Goal: Transaction & Acquisition: Download file/media

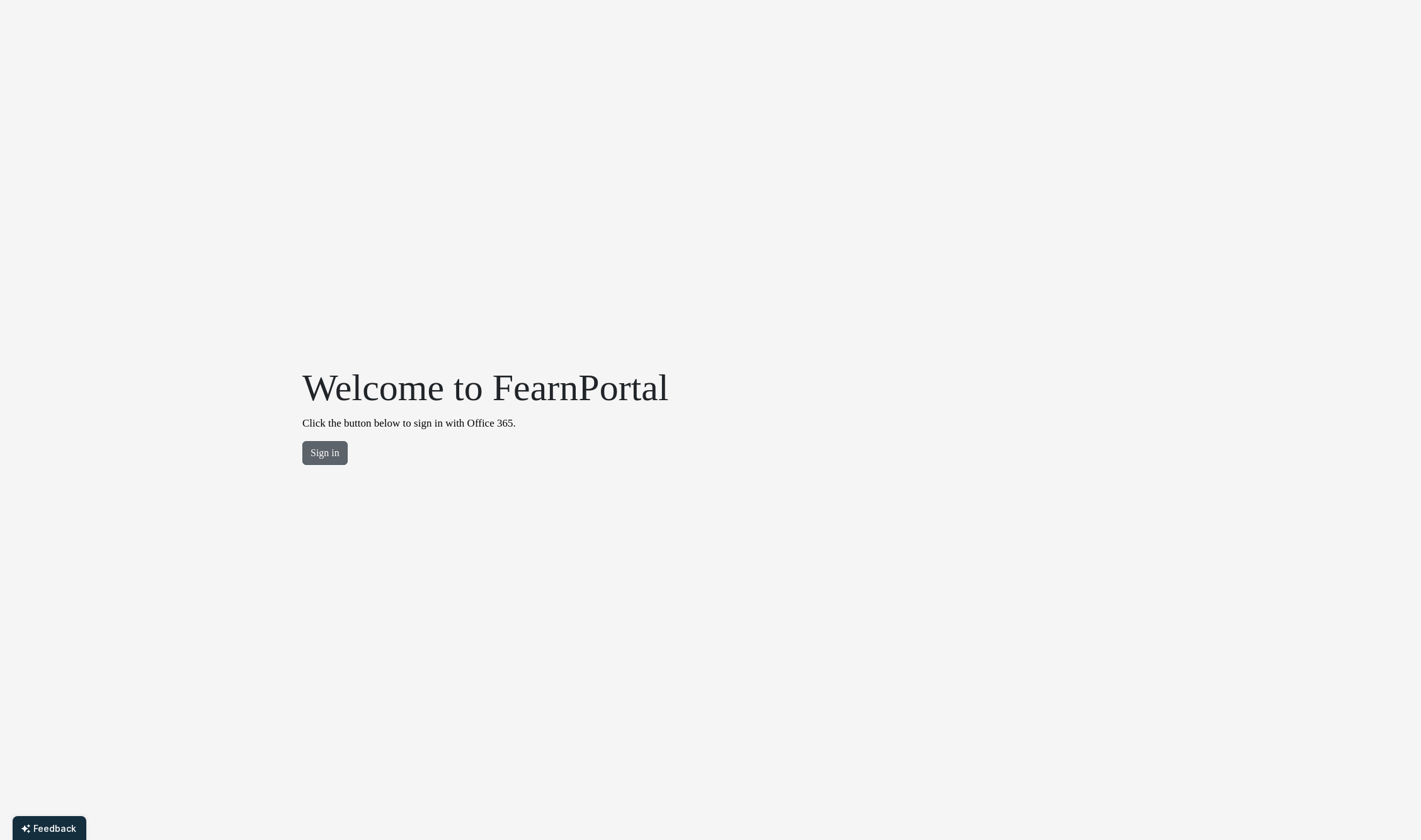
click at [327, 453] on button "Sign in" at bounding box center [325, 453] width 46 height 24
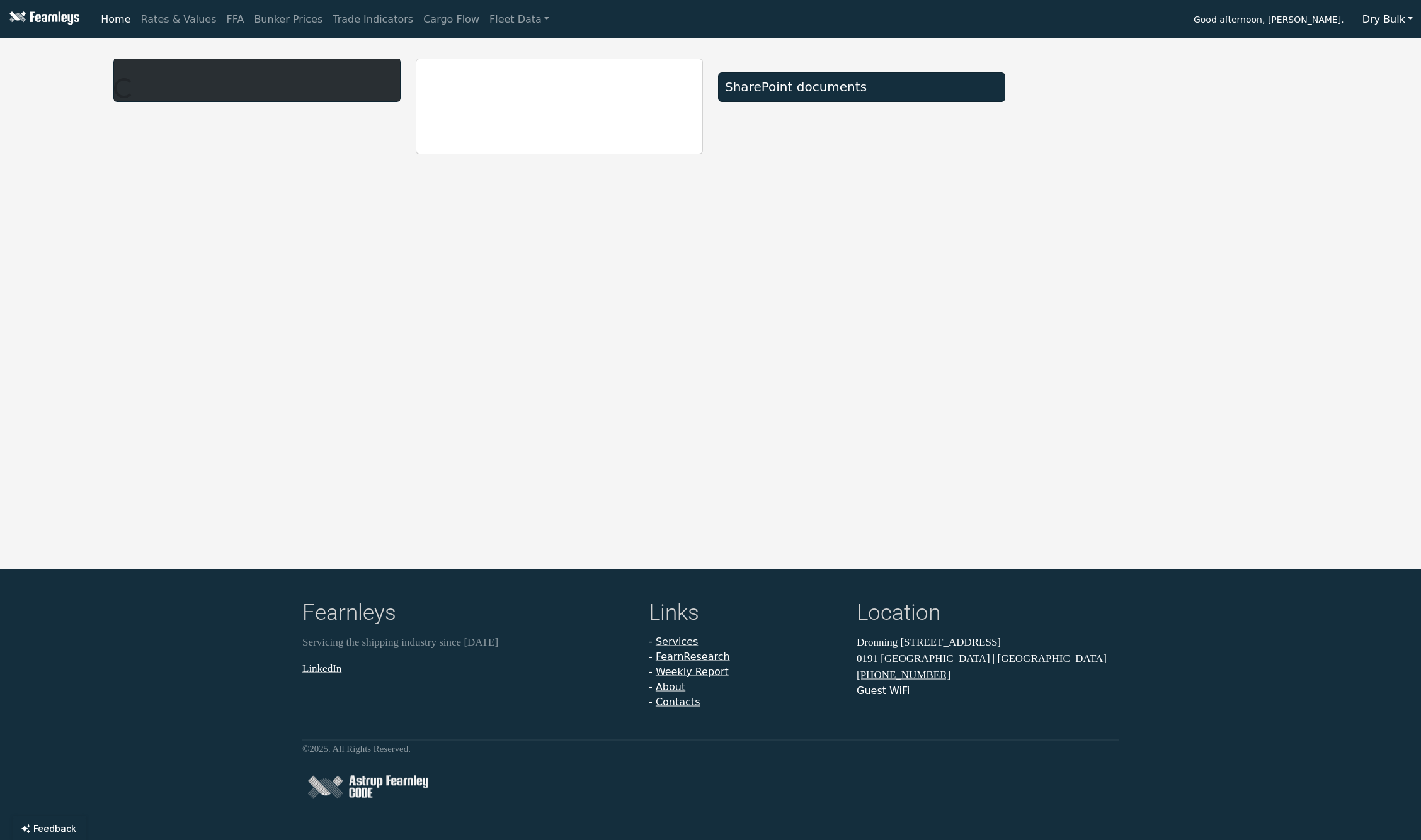
click at [1394, 22] on button "Dry Bulk" at bounding box center [1387, 19] width 66 height 24
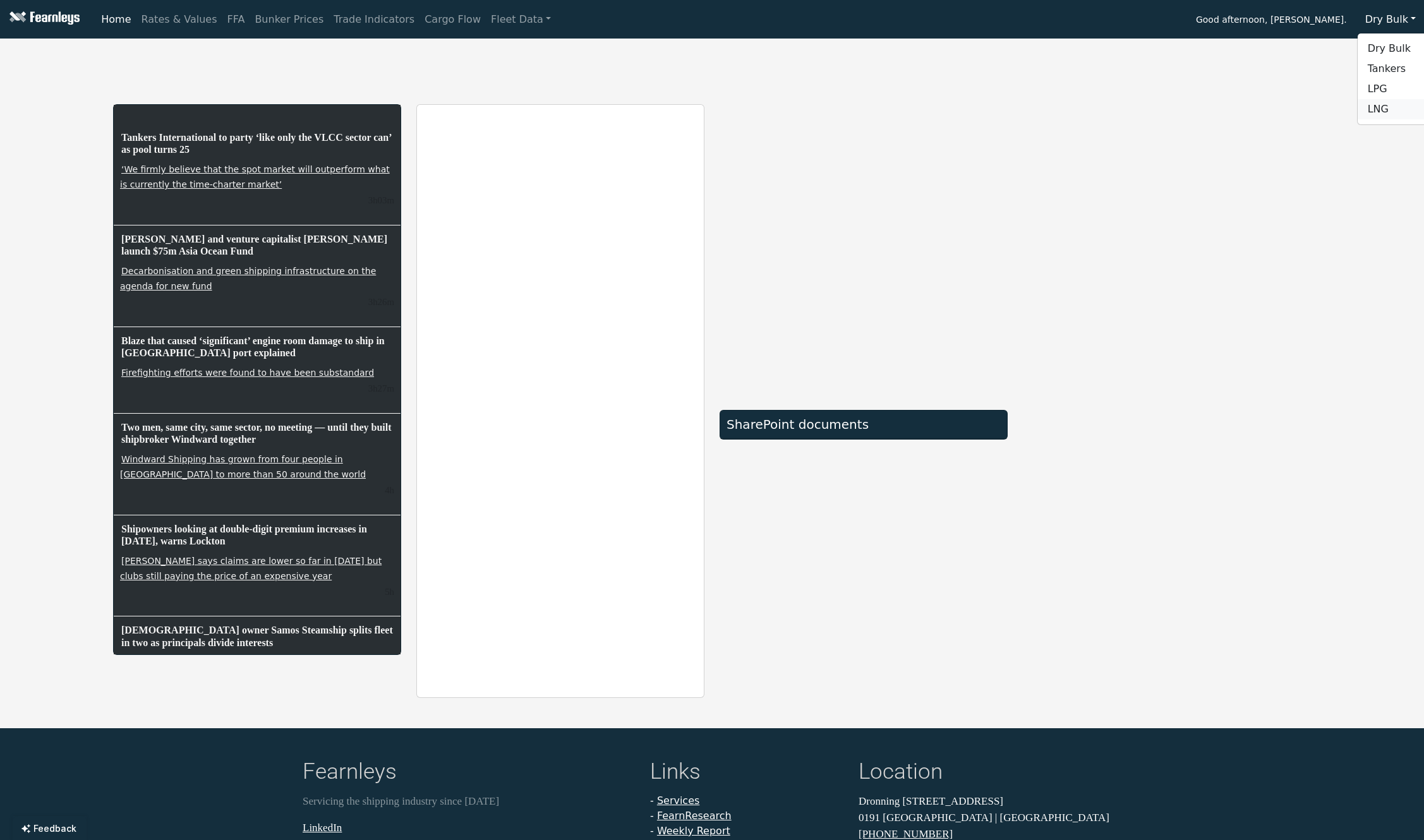
click at [1387, 108] on link "LNG" at bounding box center [1407, 109] width 99 height 20
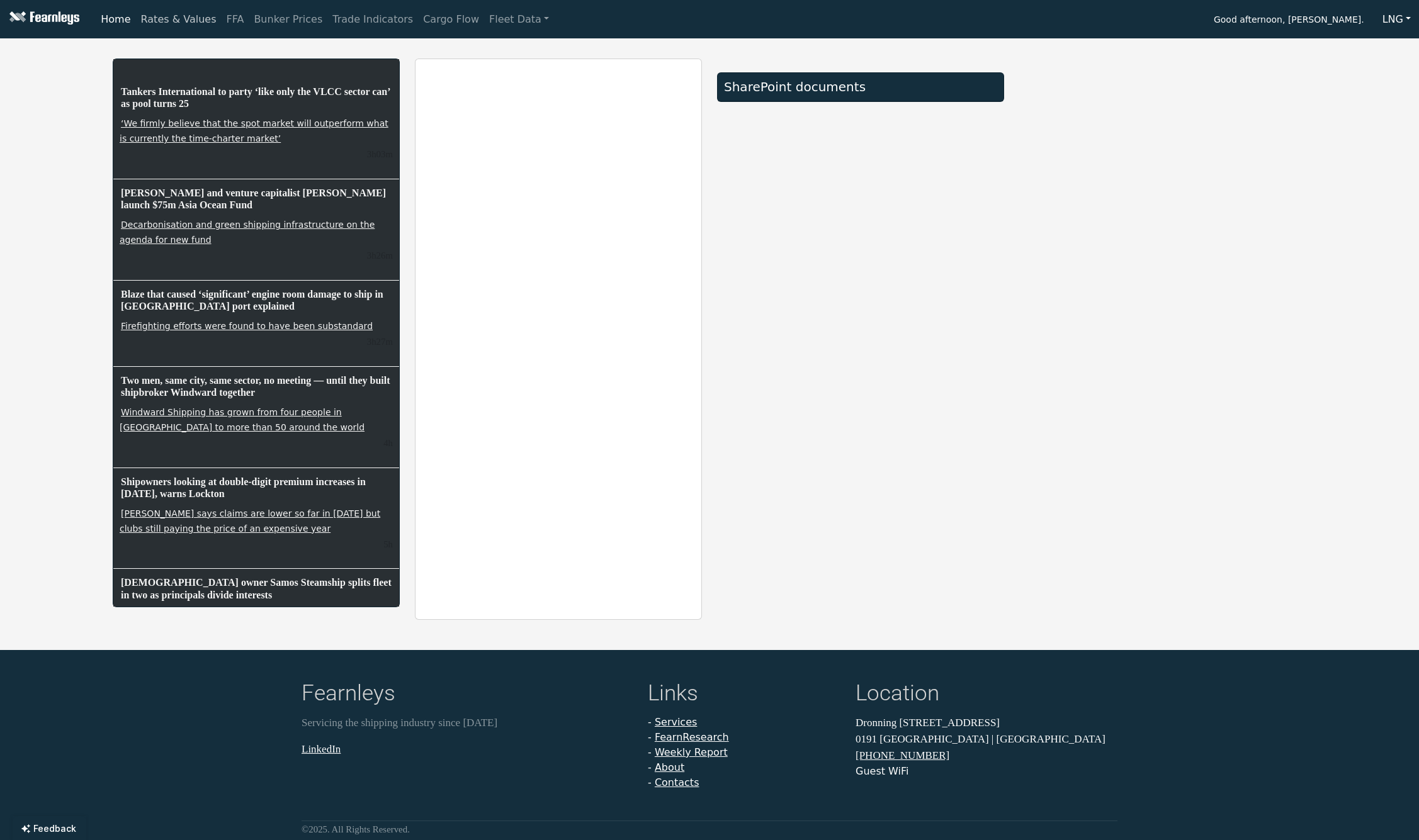
click at [187, 19] on link "Rates & Values" at bounding box center [178, 19] width 86 height 25
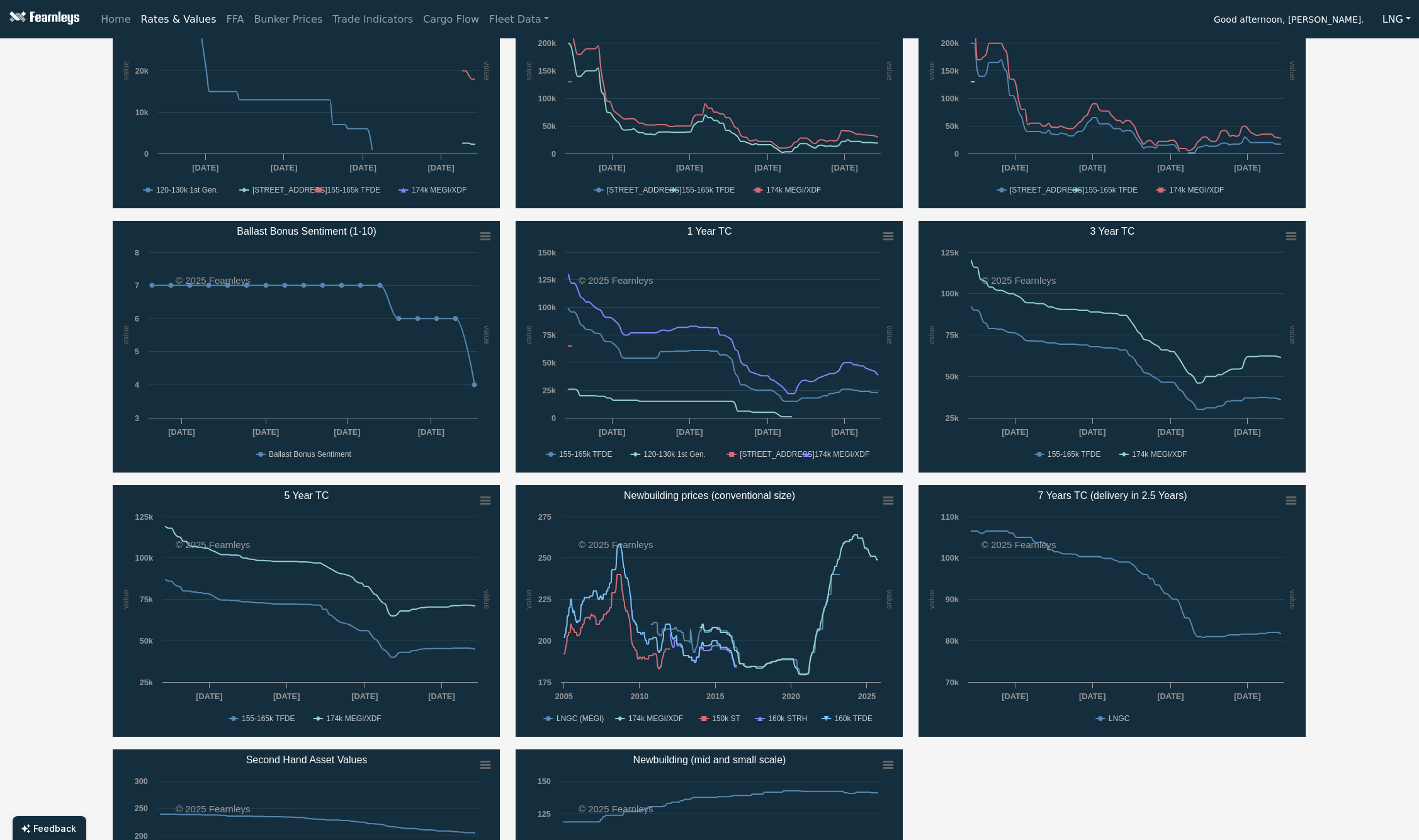
scroll to position [212, 0]
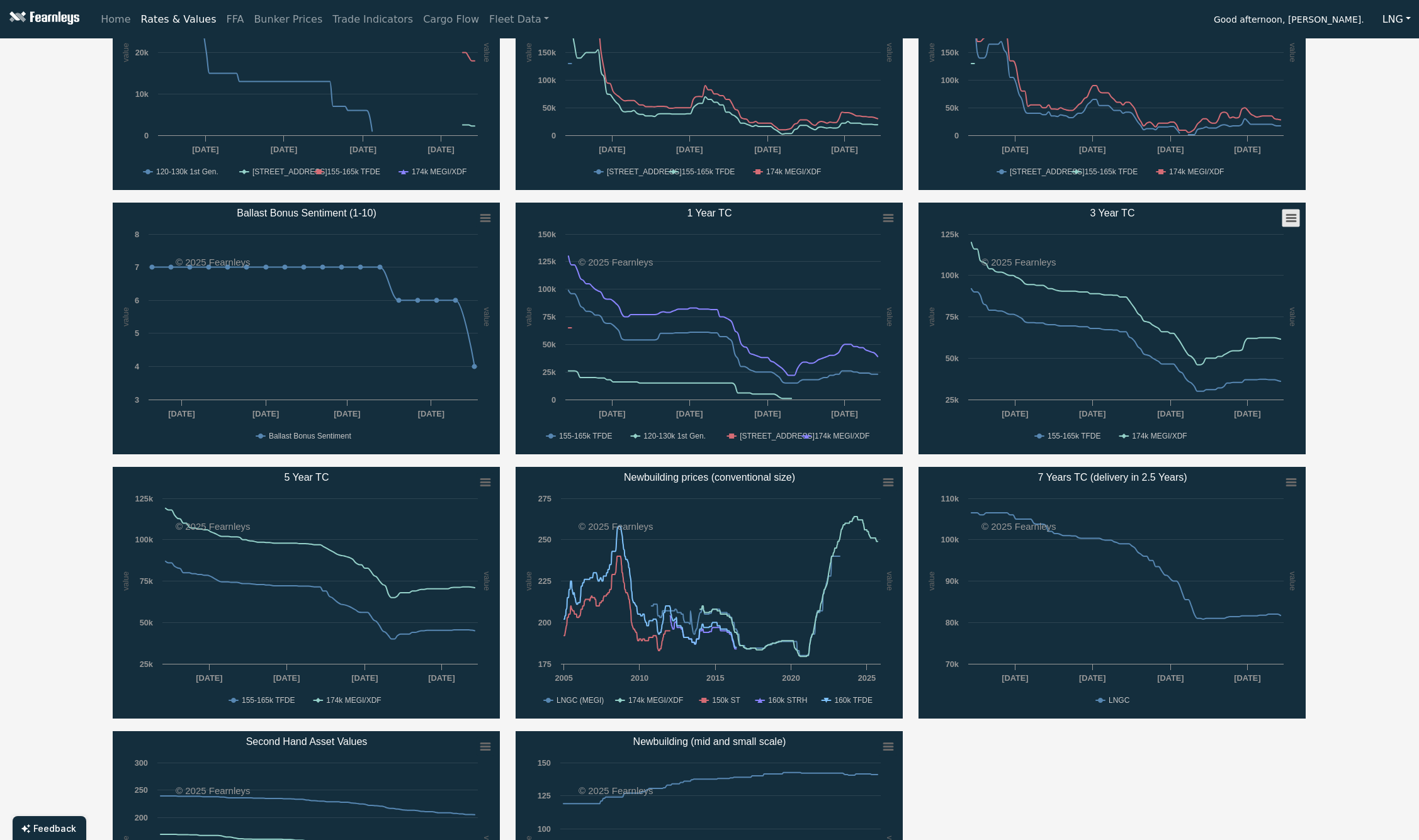
click at [1293, 219] on icon "3 Year TC" at bounding box center [1291, 218] width 9 height 6
click at [1238, 280] on li "Download XLS" at bounding box center [1250, 279] width 87 height 18
click at [484, 480] on icon "5 Year TC" at bounding box center [485, 483] width 9 height 6
click at [458, 545] on li "Download XLS" at bounding box center [444, 543] width 87 height 18
click at [520, 442] on rect "1 Year TC" at bounding box center [709, 328] width 387 height 252
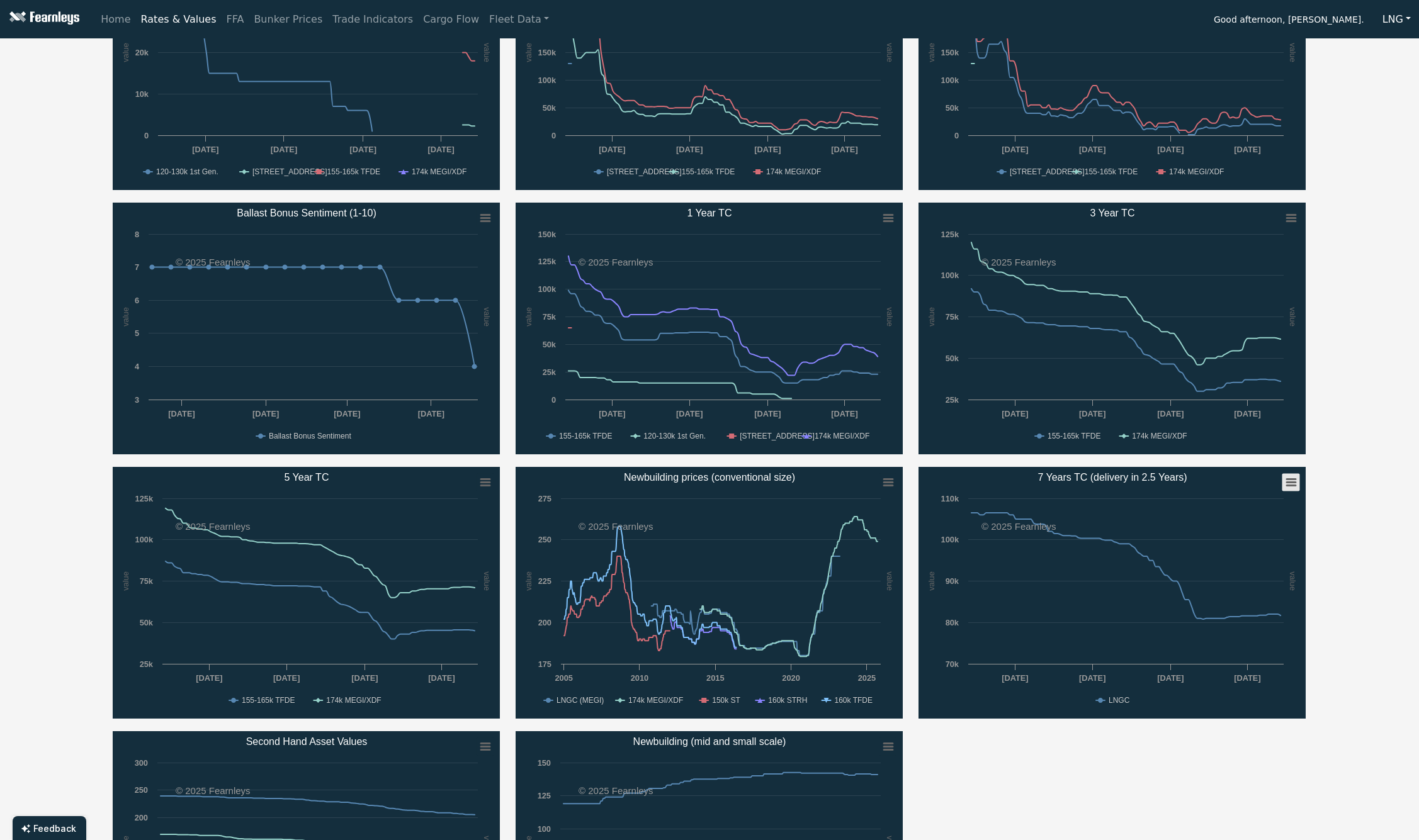
click at [1285, 484] on rect "7 Years TC (delivery in 2.5 Years)" at bounding box center [1290, 483] width 18 height 18
click at [1234, 543] on li "Download XLS" at bounding box center [1250, 543] width 87 height 18
